Goal: Navigation & Orientation: Go to known website

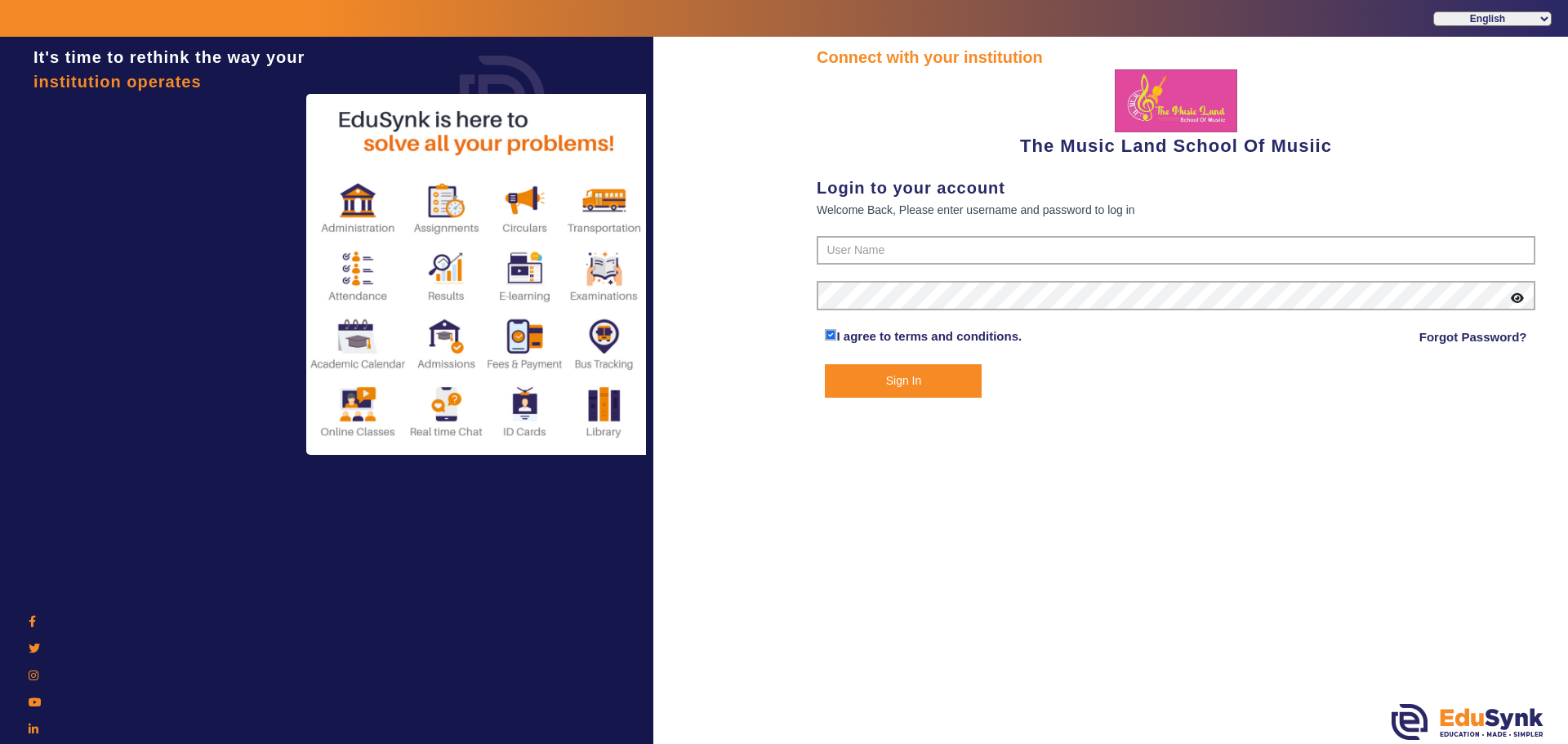
click at [366, 202] on img at bounding box center [477, 274] width 343 height 361
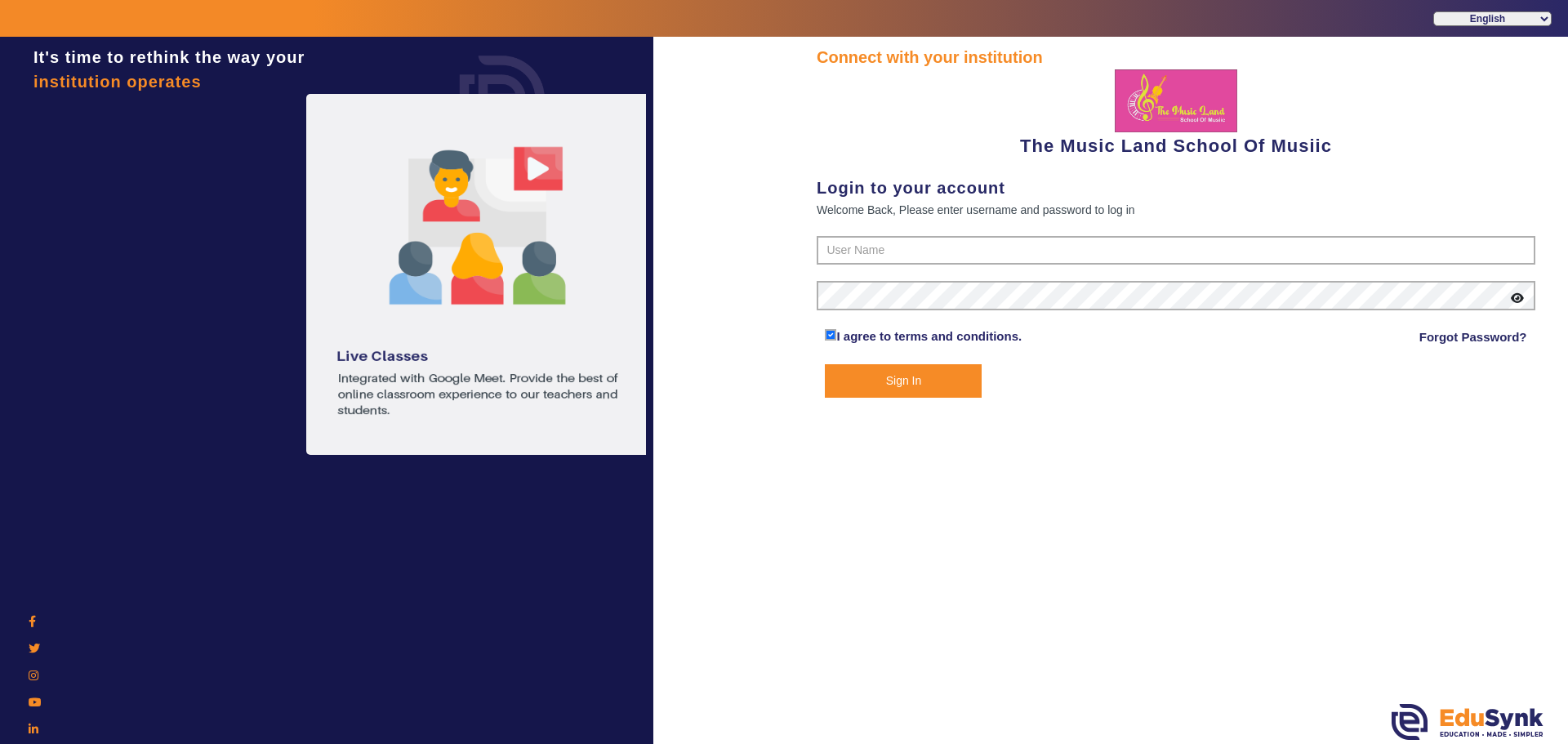
click at [540, 165] on img at bounding box center [477, 274] width 343 height 361
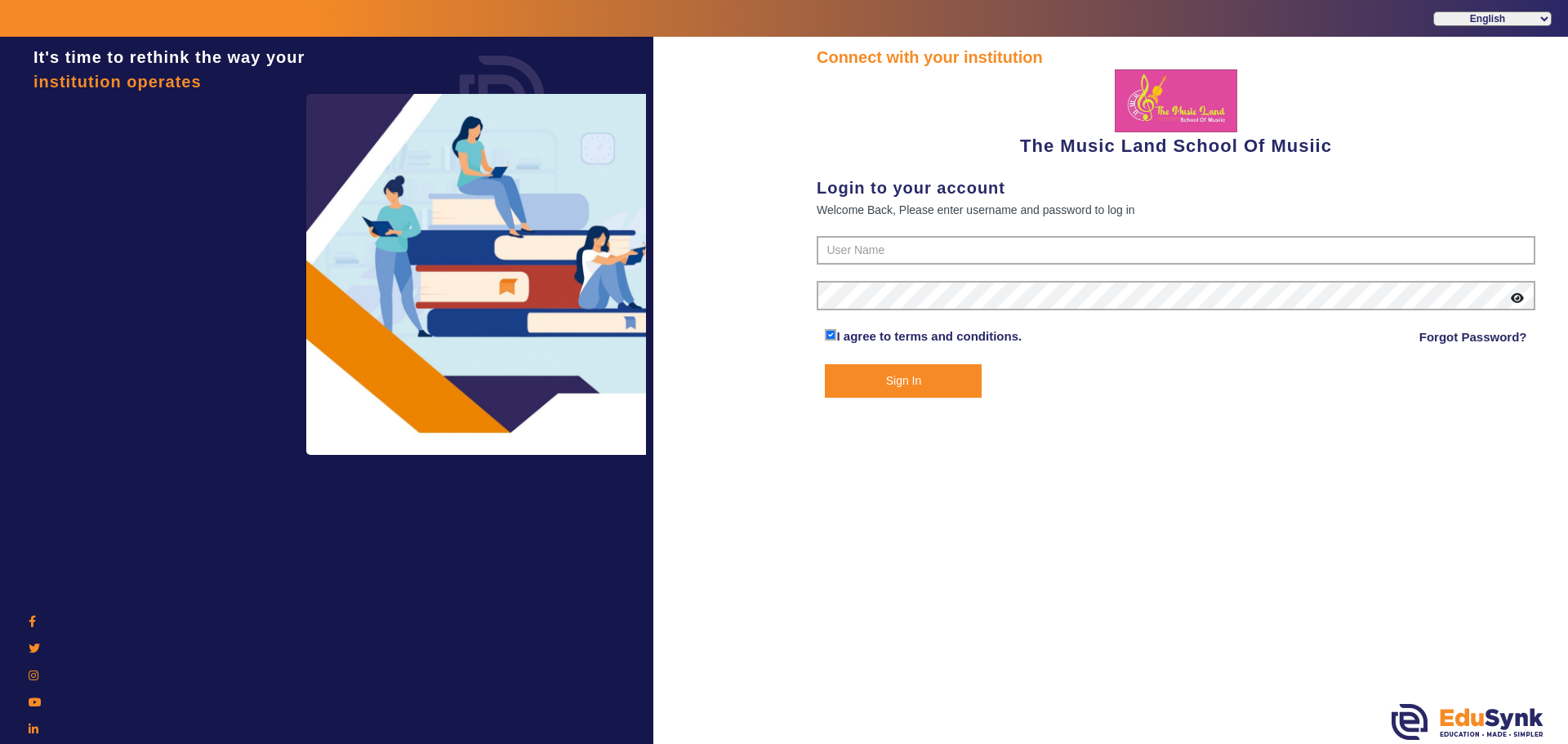
click at [442, 659] on div "It's time to rethink the way your institution operates" at bounding box center [326, 408] width 654 height 744
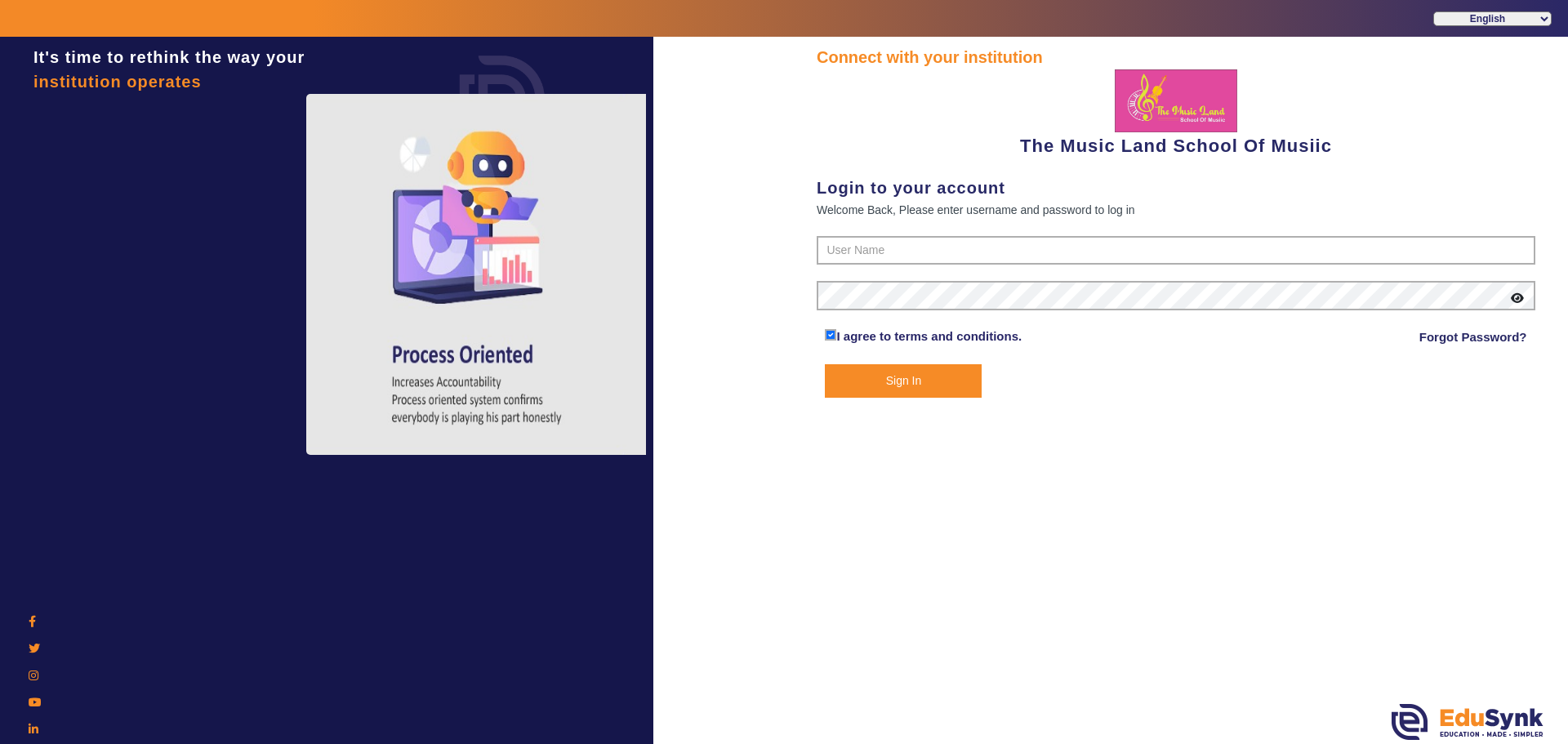
click at [414, 606] on div "It's time to rethink the way your institution operates" at bounding box center [326, 408] width 654 height 744
